Goal: Communication & Community: Answer question/provide support

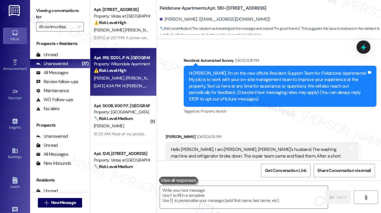
scroll to position [3622, 0]
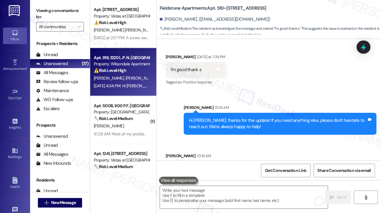
click at [123, 58] on div "Apt. 918, 1220 L.P. N. [GEOGRAPHIC_DATA]" at bounding box center [122, 58] width 56 height 6
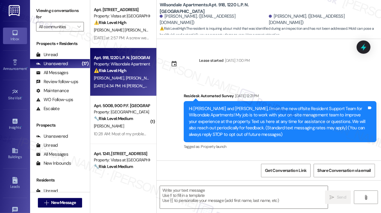
scroll to position [3219, 0]
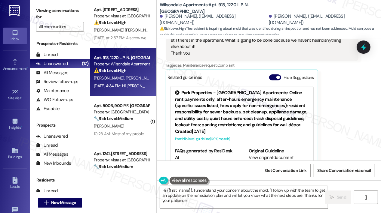
type textarea "Hi {{first_name}}, I understand your concern about the mold. I'll follow up wit…"
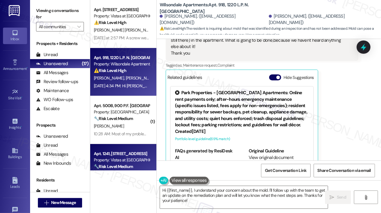
click at [131, 153] on div "Apt. 1241, [STREET_ADDRESS]" at bounding box center [122, 154] width 56 height 6
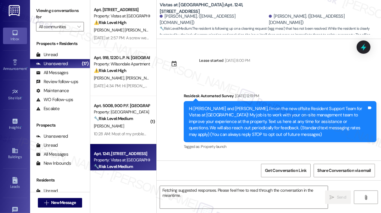
scroll to position [7672, 0]
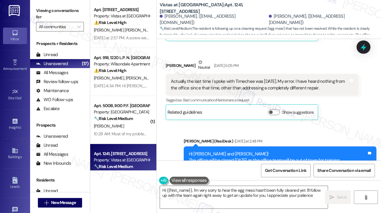
type textarea "Hi {{first_name}}, I'm very sorry to hear the egg mess hasn't been fully cleane…"
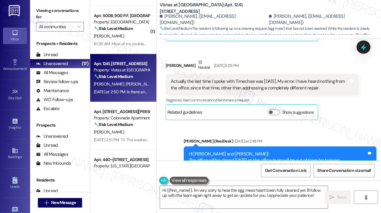
scroll to position [120, 0]
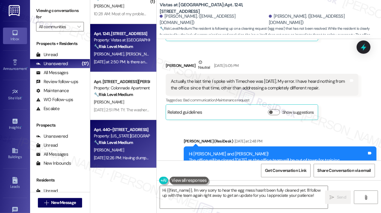
click at [138, 143] on div "🔧 Risk Level: Medium The resident is providing feedback on the move-in process,…" at bounding box center [122, 143] width 56 height 6
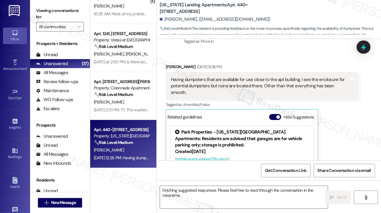
scroll to position [146, 0]
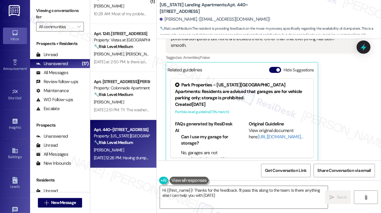
type textarea "Hi {{first_name}}! Thanks for the feedback. I'll pass this along to the team. I…"
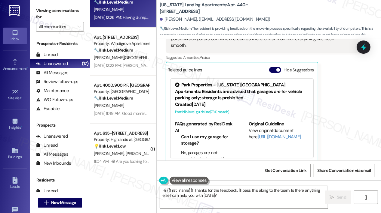
scroll to position [300, 0]
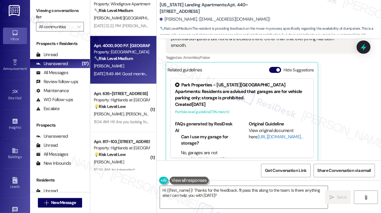
click at [127, 77] on div "[DATE] 11:49 AM: Good morning [PERSON_NAME], this is [PERSON_NAME] from 400D. I…" at bounding box center [121, 74] width 57 height 8
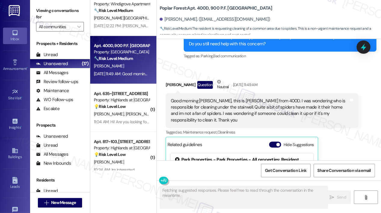
scroll to position [1207, 0]
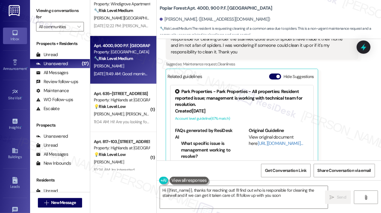
type textarea "Hi {{first_name}}, thanks for reaching out! I'll find out who is responsible fo…"
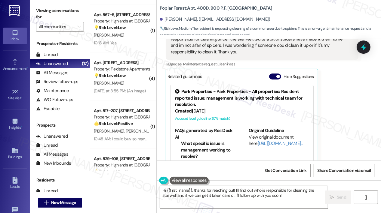
scroll to position [511, 0]
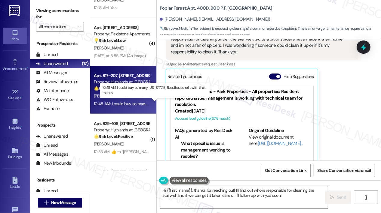
click at [116, 103] on div "10:48 AM: I could buy so many [US_STATE] Roadhouse rolls with that money 10:48 …" at bounding box center [160, 103] width 132 height 5
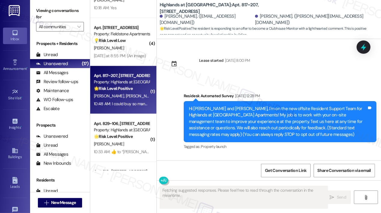
scroll to position [9730, 0]
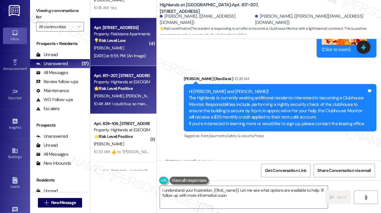
type textarea "I understand your frustration, {{first_name}}. Let me see what options are avai…"
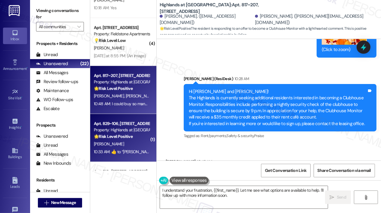
click at [105, 122] on div "Apt. 829~106, [STREET_ADDRESS]" at bounding box center [122, 124] width 56 height 6
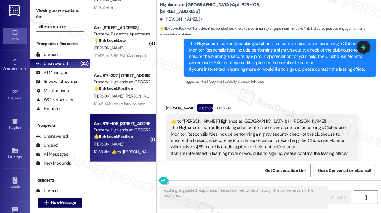
scroll to position [2028, 0]
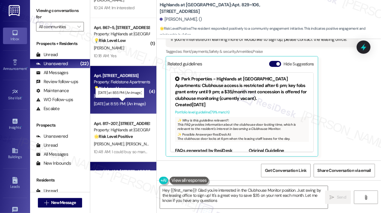
type textarea "Hey {{first_name}}! Glad you're interested in the Clubhouse Monitor position. J…"
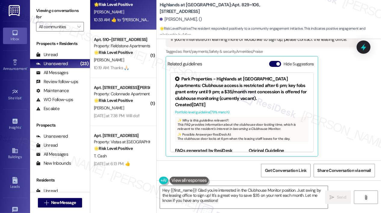
scroll to position [751, 0]
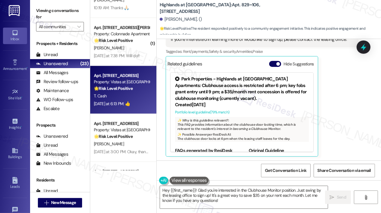
click at [121, 87] on strong "🌟 Risk Level: Positive" at bounding box center [113, 88] width 39 height 5
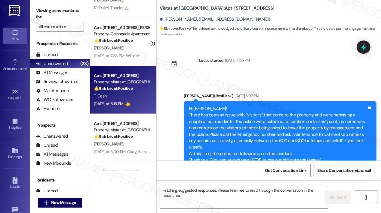
scroll to position [6668, 0]
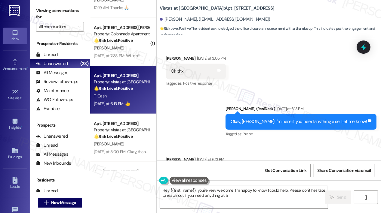
type textarea "Hey {{first_name}}, you're very welcome! I'm happy to know I could help. Please…"
